Goal: Check status

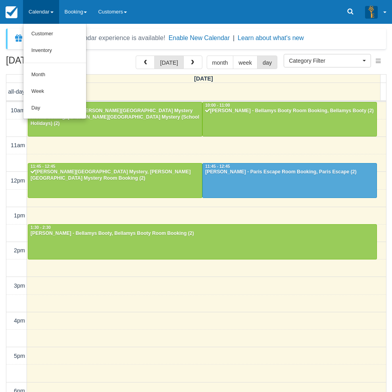
select select
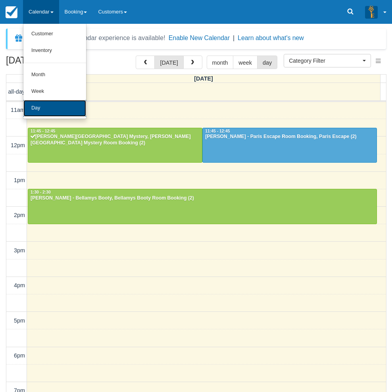
click at [42, 112] on link "Day" at bounding box center [54, 108] width 63 height 17
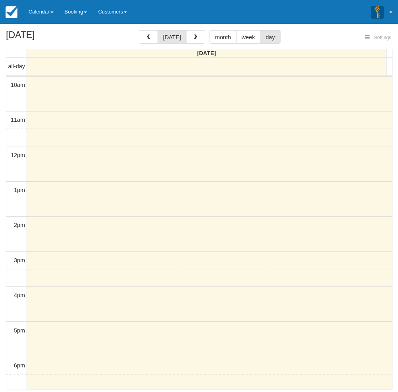
select select
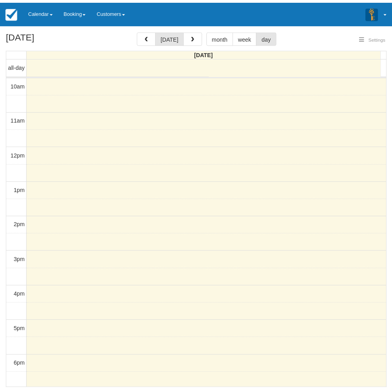
scroll to position [71, 0]
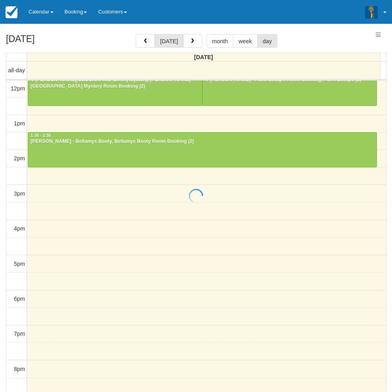
select select
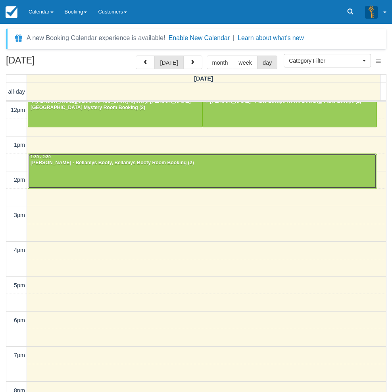
click at [96, 177] on div at bounding box center [202, 171] width 349 height 34
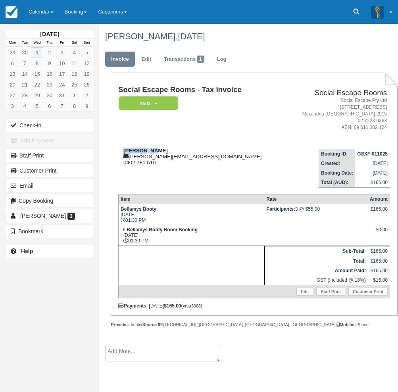
drag, startPoint x: 163, startPoint y: 147, endPoint x: 125, endPoint y: 148, distance: 38.5
click at [125, 148] on div "Joanne Low joanne.ong1@gmail.com 0402 781 510" at bounding box center [201, 157] width 166 height 18
copy strong "Joanne Low"
click at [9, 296] on div "October 2025 Mon Tue Wed Thu Fri Sat Sun 29 30 1 2 3 4 5 6 7 8 9 10 11 12 13 14…" at bounding box center [49, 196] width 99 height 392
click at [11, 315] on div "October 2025 Mon Tue Wed Thu Fri Sat Sun 29 30 1 2 3 4 5 6 7 8 9 10 11 12 13 14…" at bounding box center [49, 196] width 99 height 392
